Goal: Book appointment/travel/reservation

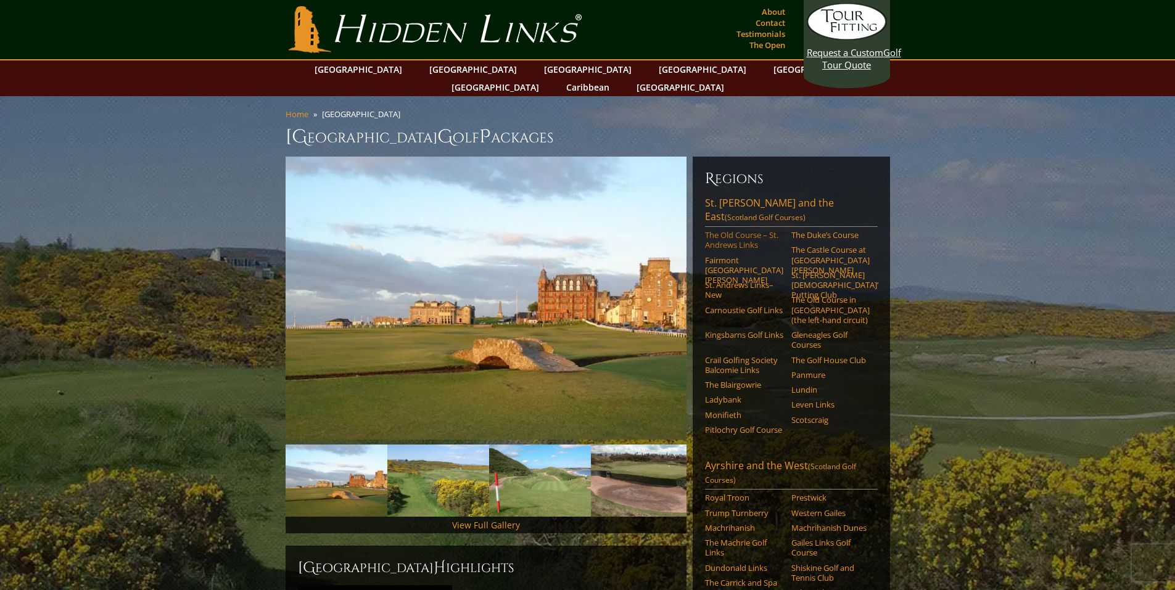
click at [723, 230] on link "The Old Course – St. Andrews Links" at bounding box center [744, 240] width 78 height 20
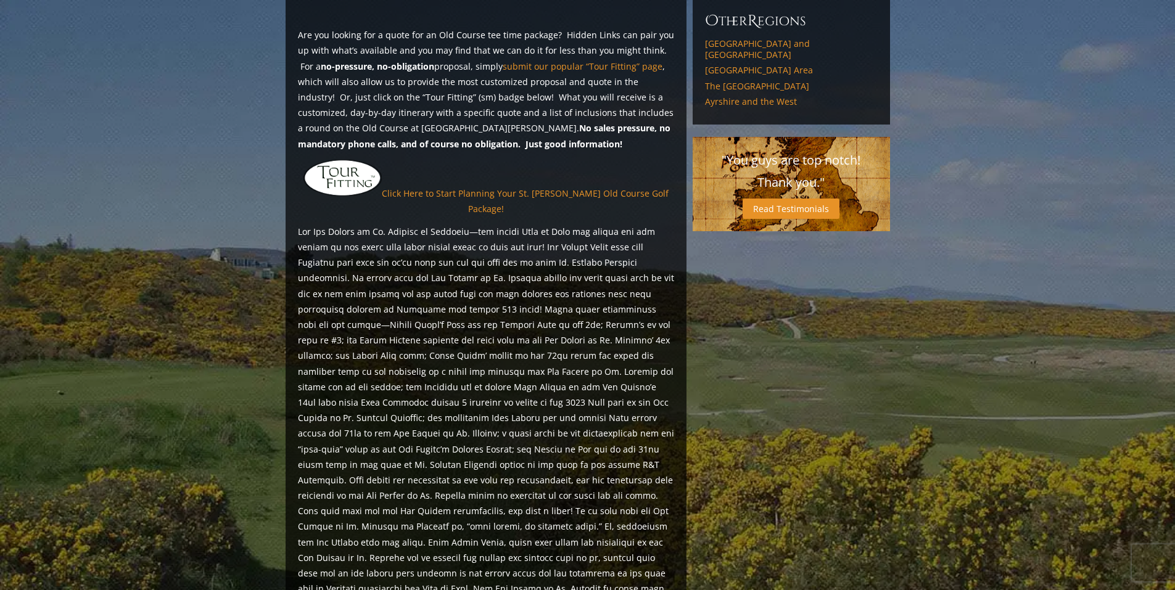
scroll to position [1049, 0]
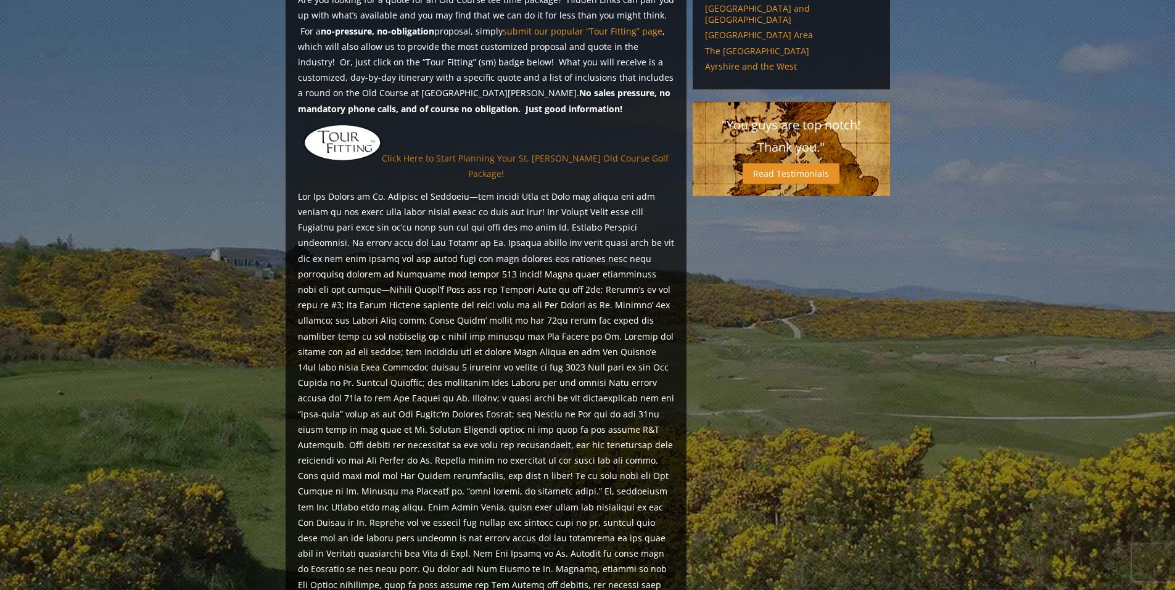
click at [567, 152] on link "Click Here to Start Planning Your St. Andrews Old Course Golf Package!" at bounding box center [525, 165] width 287 height 27
